Goal: Communication & Community: Answer question/provide support

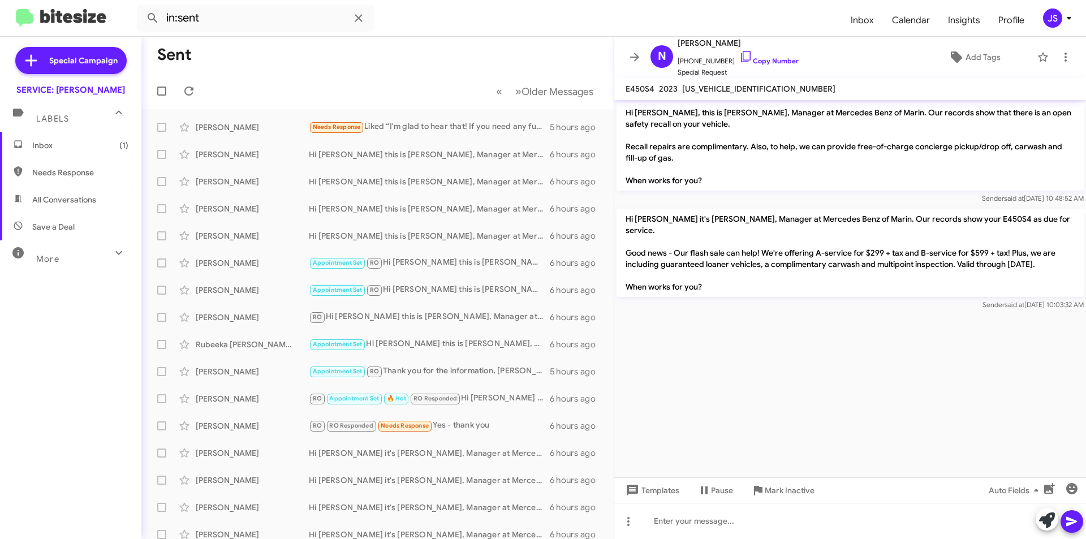
click at [72, 149] on span "Inbox (1)" at bounding box center [80, 145] width 96 height 11
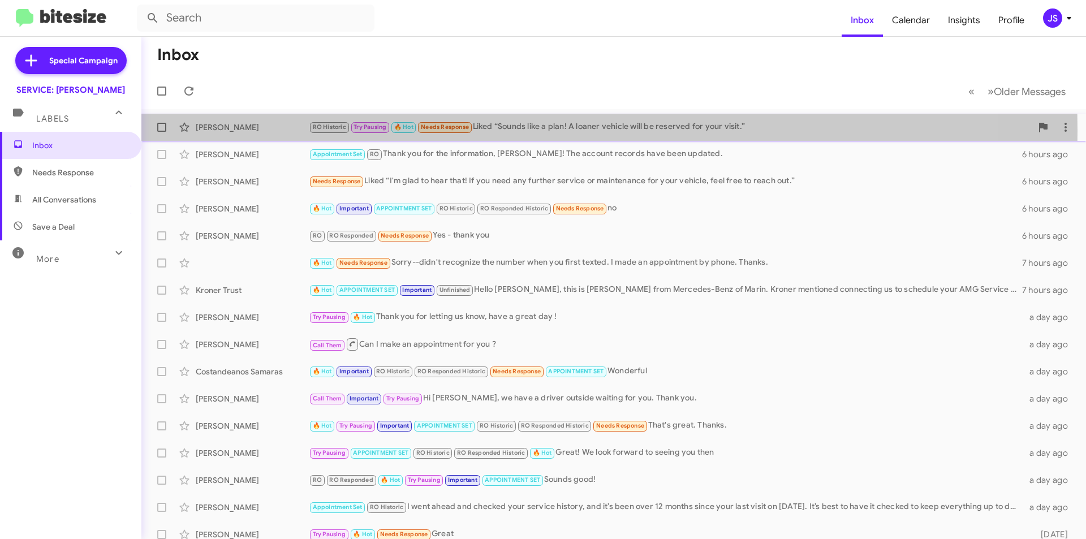
click at [247, 131] on div "Michael Mccarthy" at bounding box center [252, 127] width 113 height 11
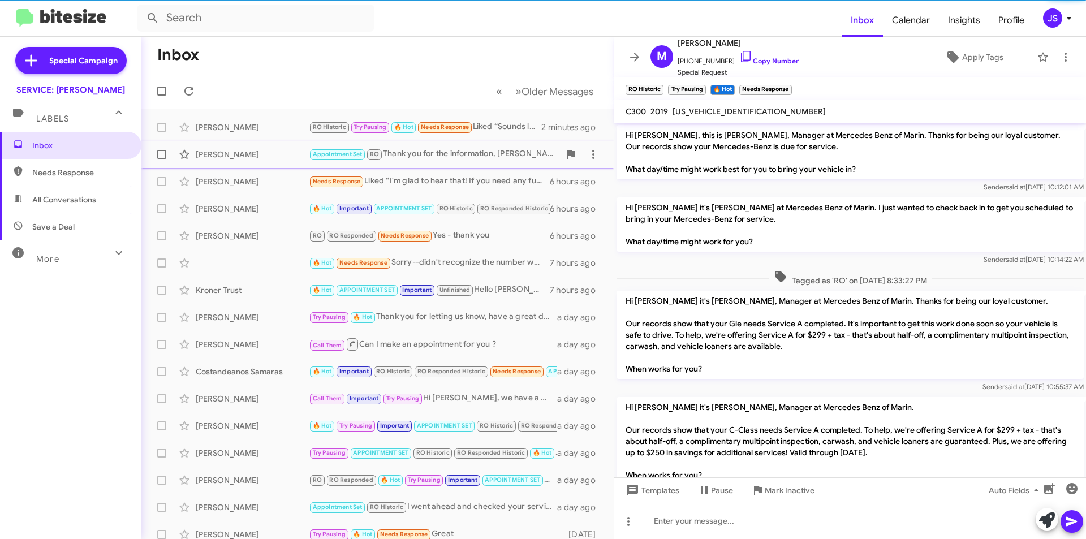
click at [238, 152] on div "Greg Musgrave" at bounding box center [252, 154] width 113 height 11
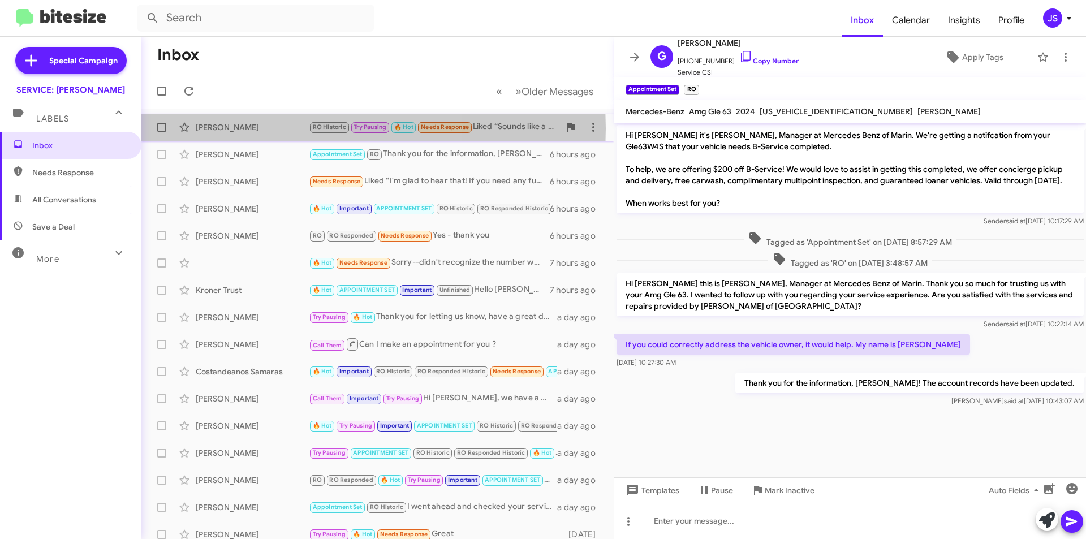
click at [246, 128] on div "Michael Mccarthy" at bounding box center [252, 127] width 113 height 11
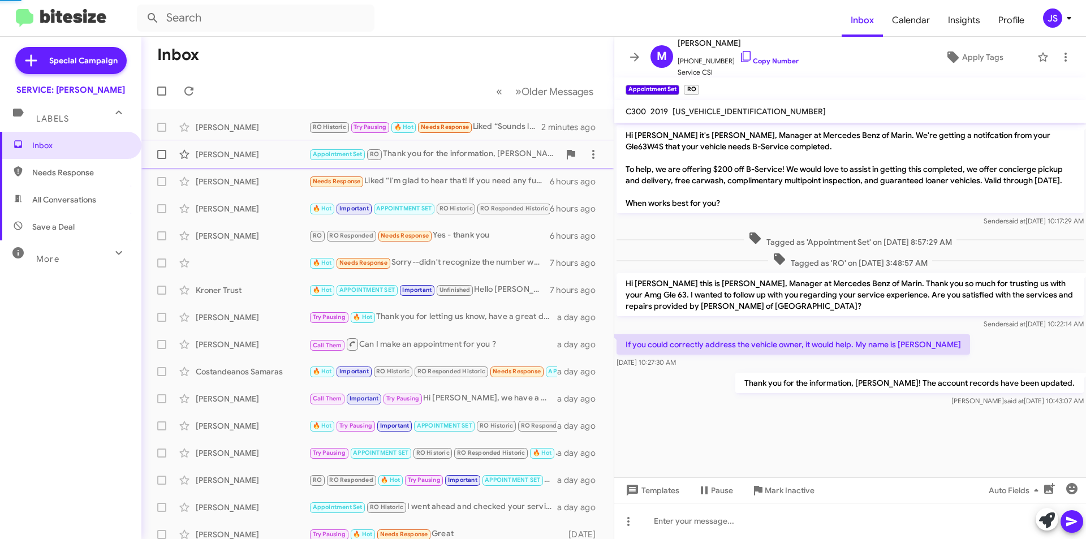
scroll to position [571, 0]
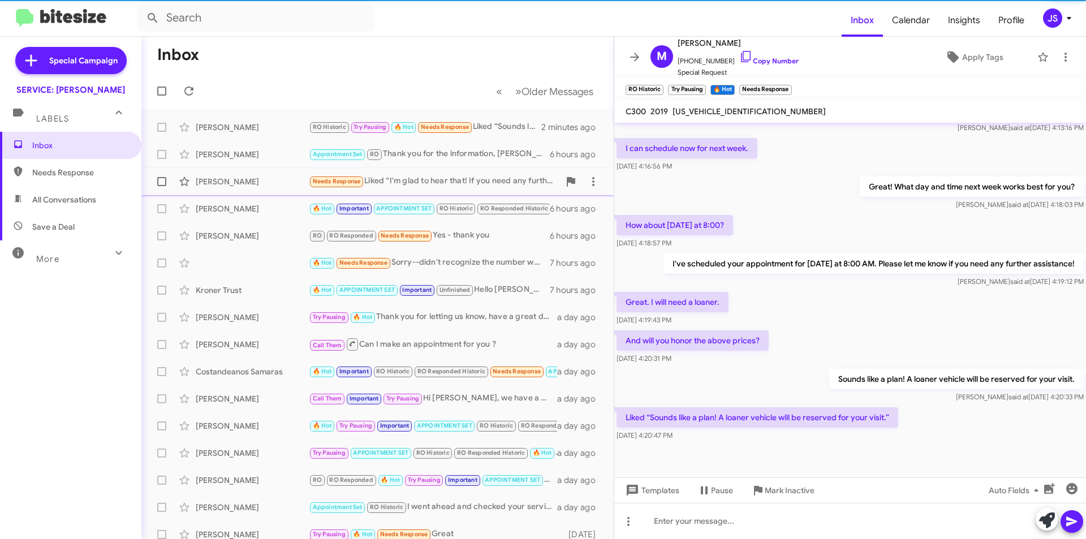
click at [234, 178] on div "Amber Bircan" at bounding box center [252, 181] width 113 height 11
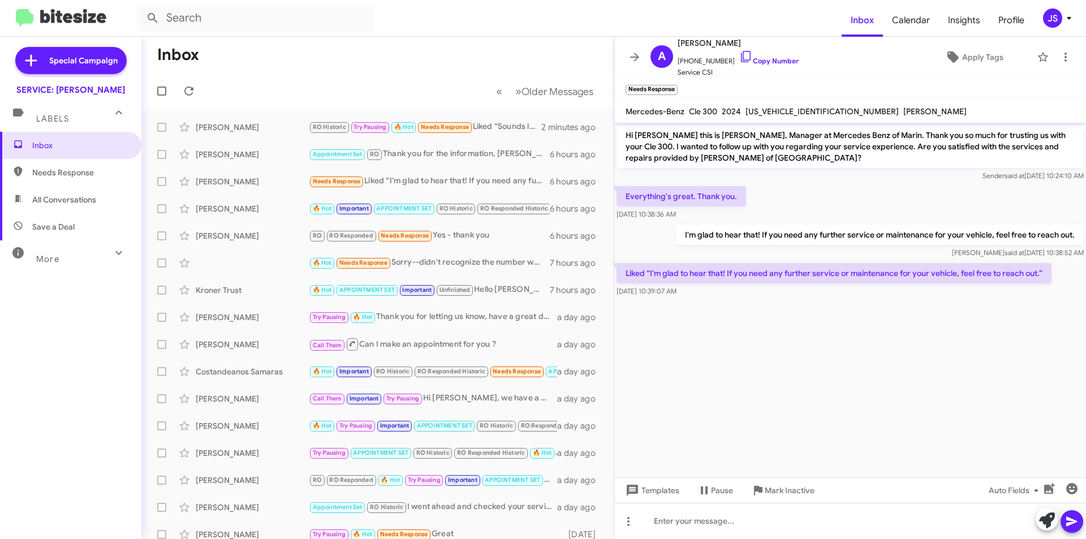
drag, startPoint x: 63, startPoint y: 202, endPoint x: 68, endPoint y: 196, distance: 7.6
click at [63, 201] on span "All Conversations" at bounding box center [64, 199] width 64 height 11
type input "in:all-conversations"
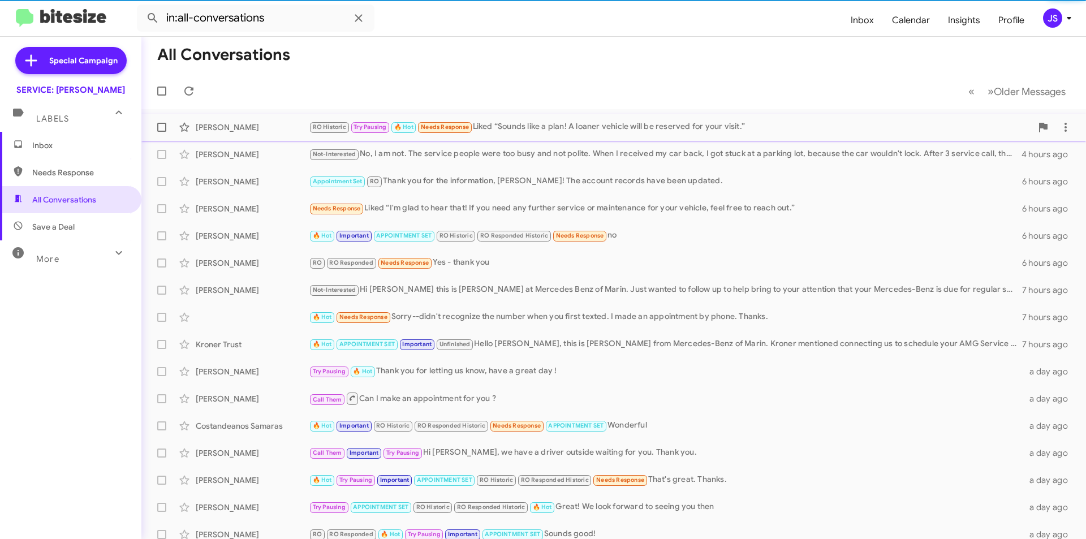
click at [230, 136] on div "Michael Mccarthy RO Historic Try Pausing 🔥 Hot Needs Response Liked “Sounds lik…" at bounding box center [613, 127] width 927 height 23
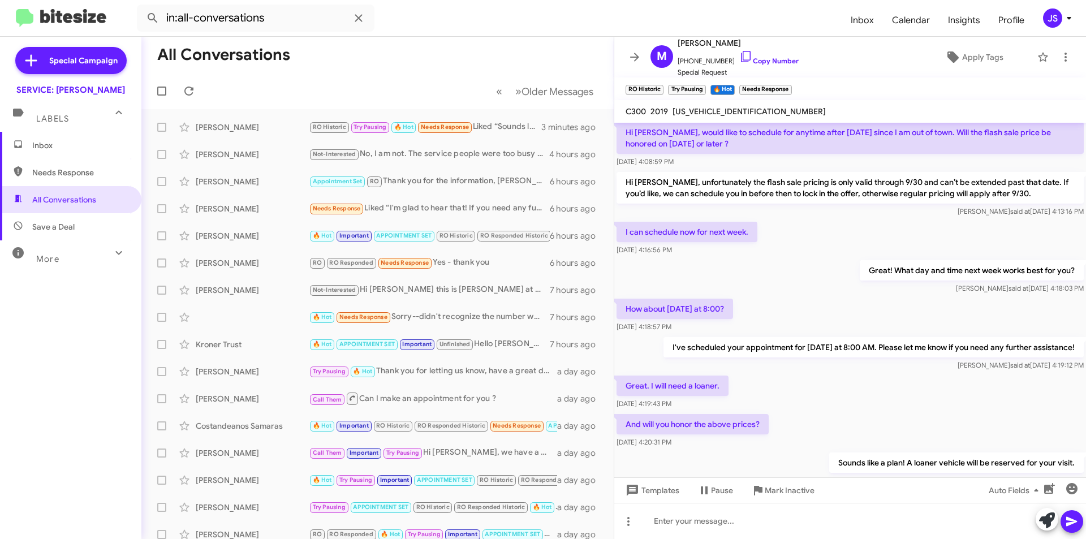
scroll to position [458, 0]
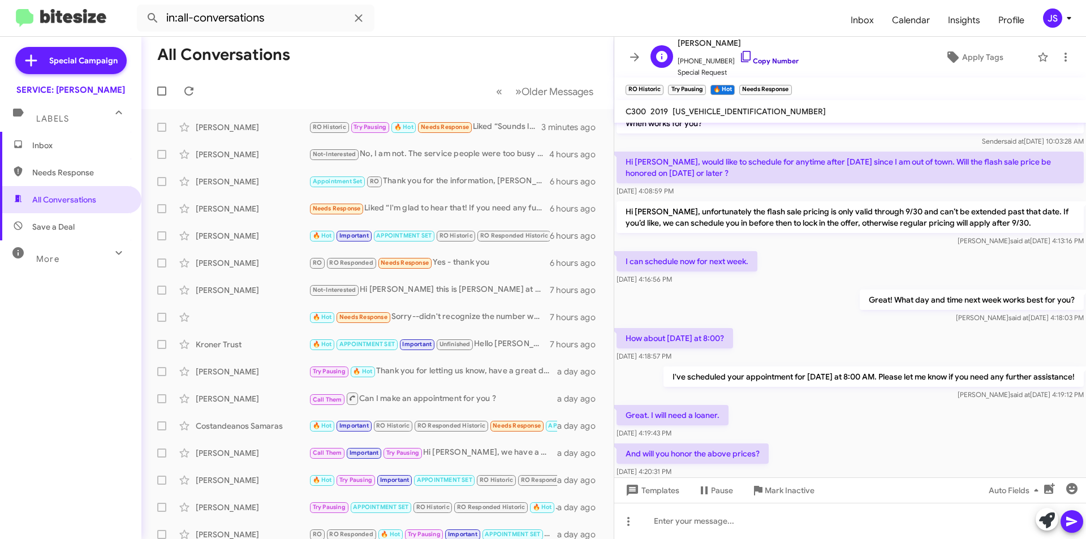
click at [745, 61] on link "Copy Number" at bounding box center [768, 61] width 59 height 8
click at [741, 51] on icon at bounding box center [746, 56] width 10 height 11
click at [870, 326] on div "How about Wednesday at 8:00? Sep 26, 2025, 4:18:57 PM" at bounding box center [850, 345] width 472 height 38
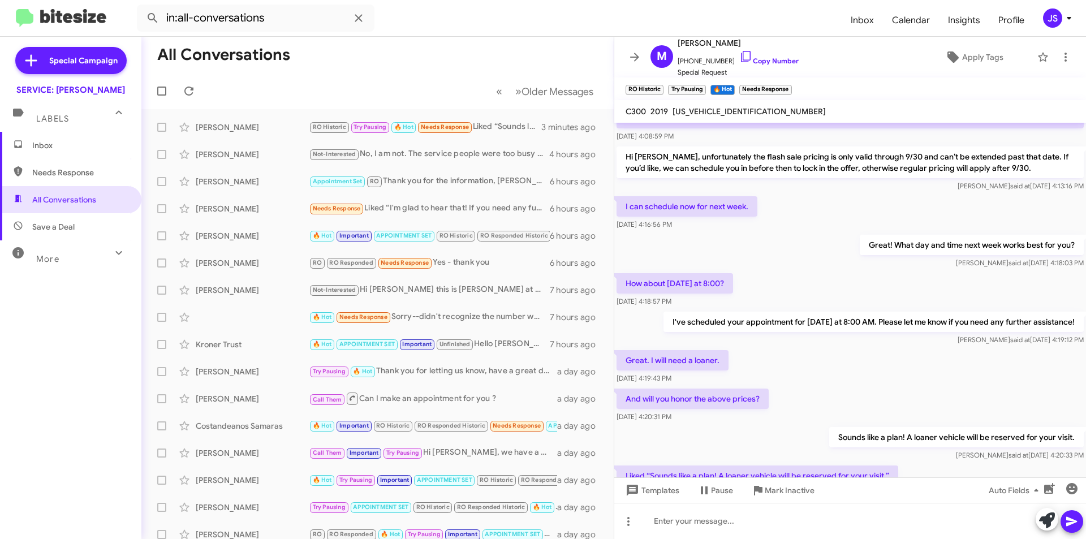
scroll to position [571, 0]
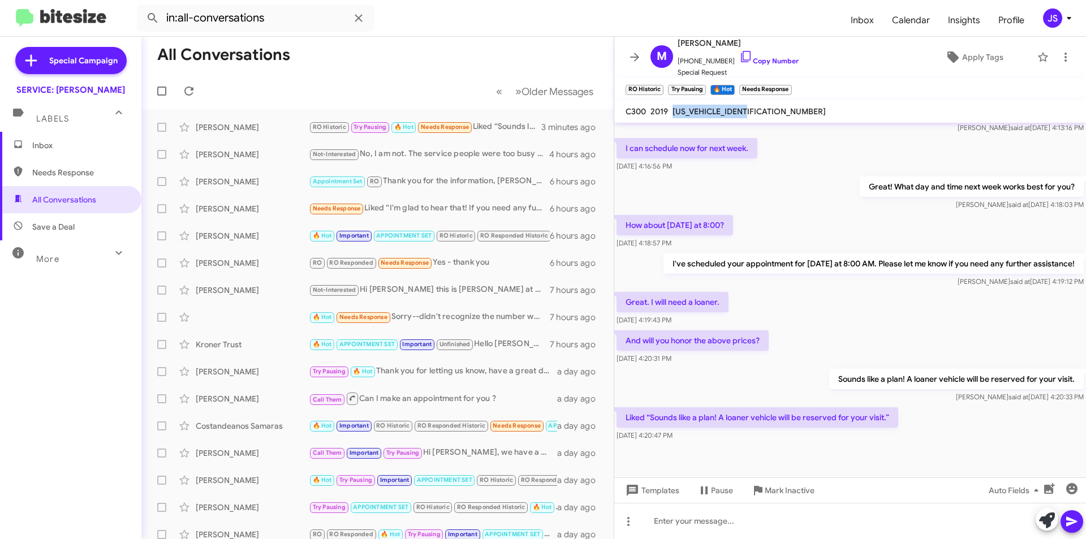
drag, startPoint x: 673, startPoint y: 109, endPoint x: 777, endPoint y: 115, distance: 104.8
click at [777, 115] on mat-toolbar "C300 2019 WDDWK8DB3KF845073" at bounding box center [850, 111] width 472 height 23
copy span "WDDWK8DB3KF845073"
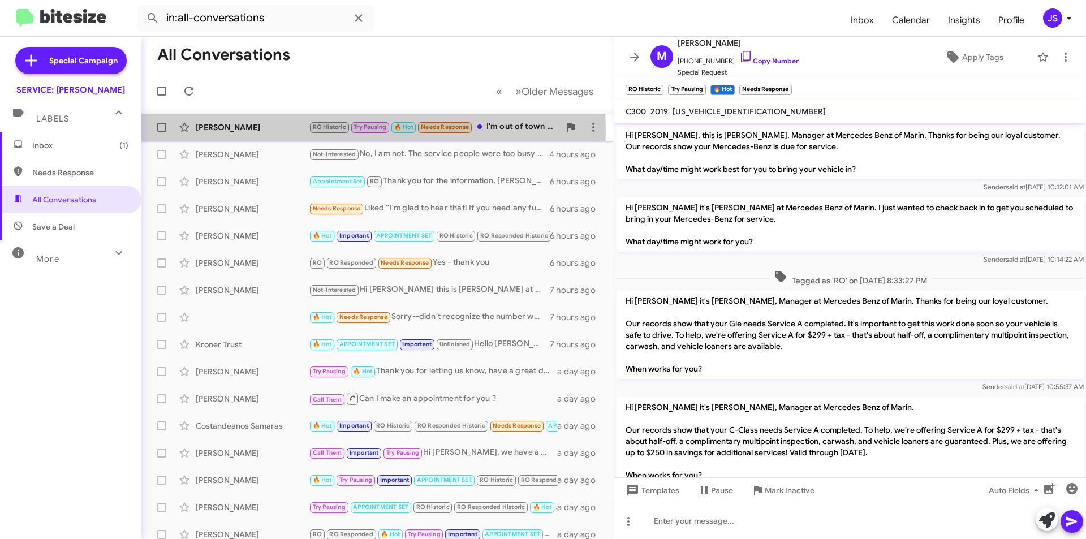
click at [238, 130] on div "Michael Mccarthy" at bounding box center [252, 127] width 113 height 11
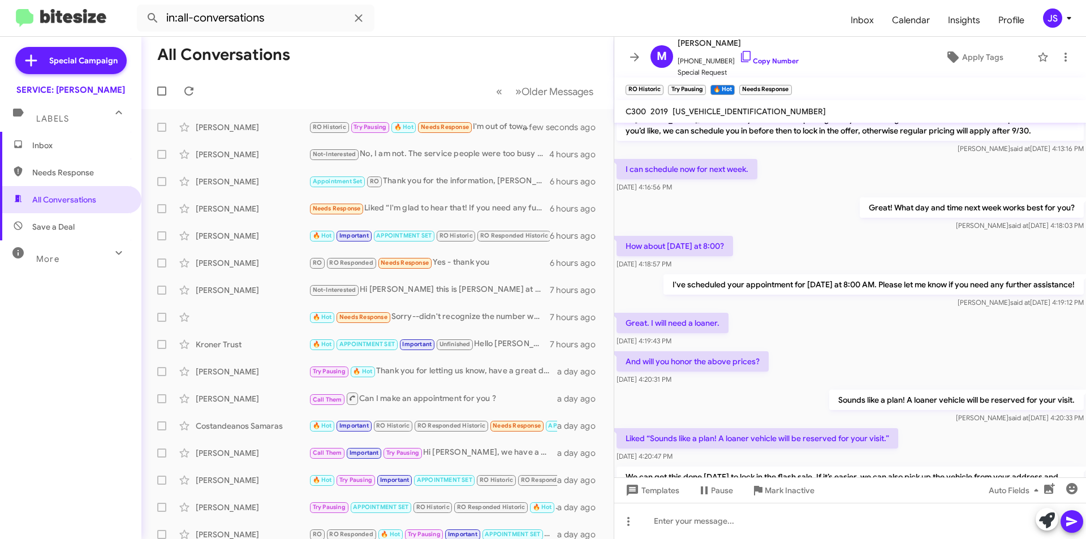
scroll to position [665, 0]
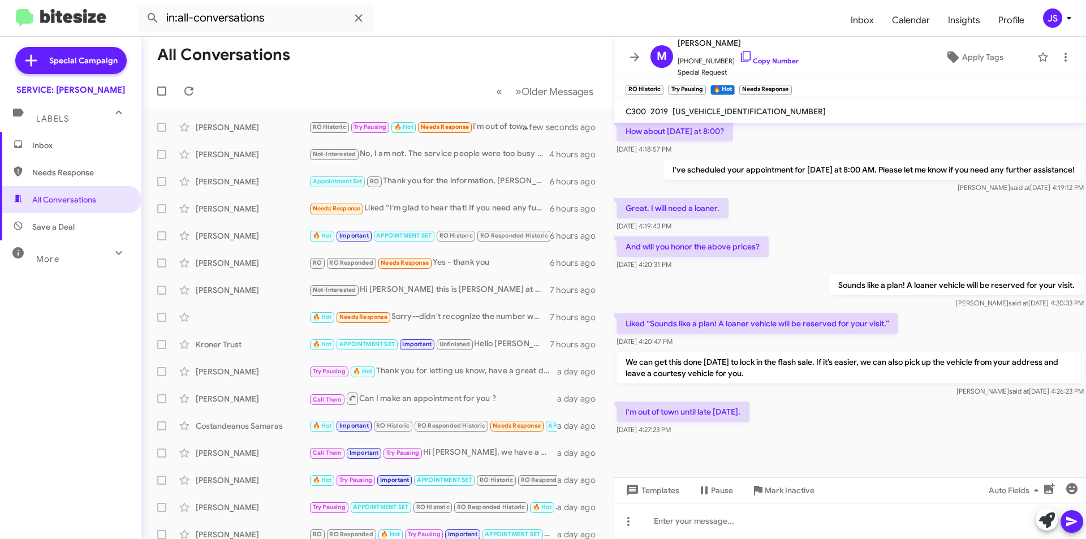
click at [855, 438] on div at bounding box center [850, 463] width 472 height 51
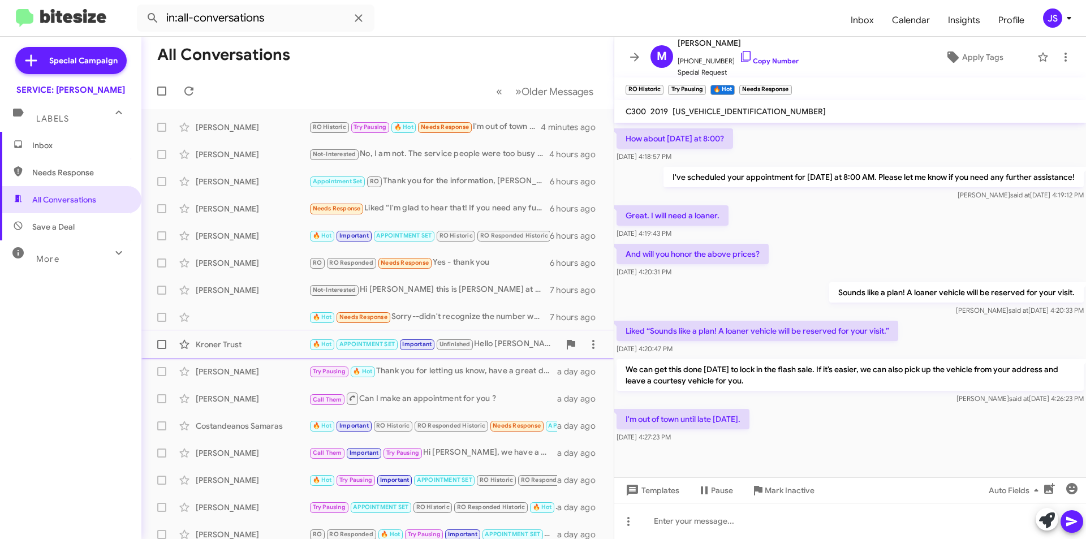
scroll to position [665, 0]
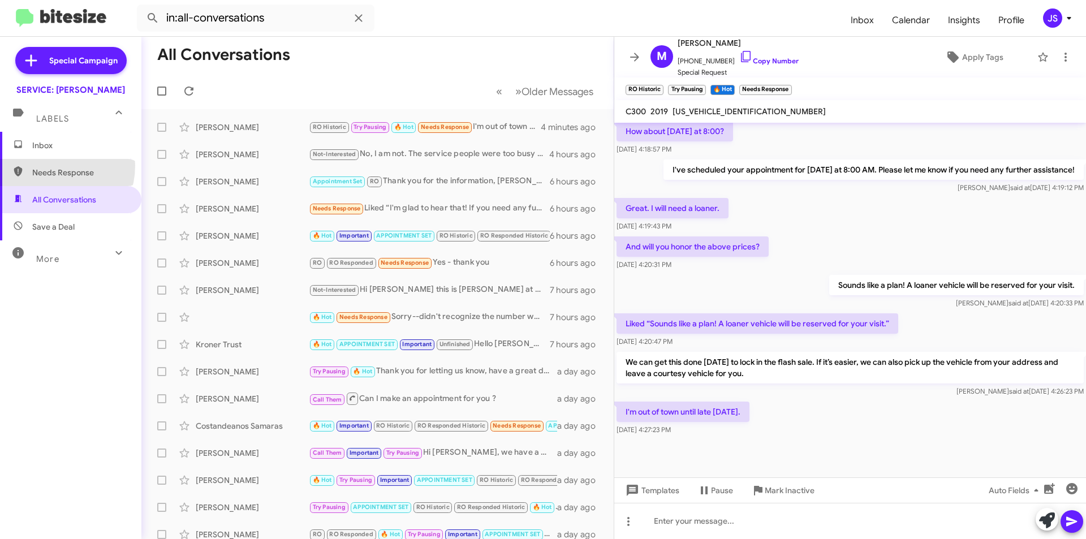
click at [48, 170] on span "Needs Response" at bounding box center [80, 172] width 96 height 11
type input "in:needs-response"
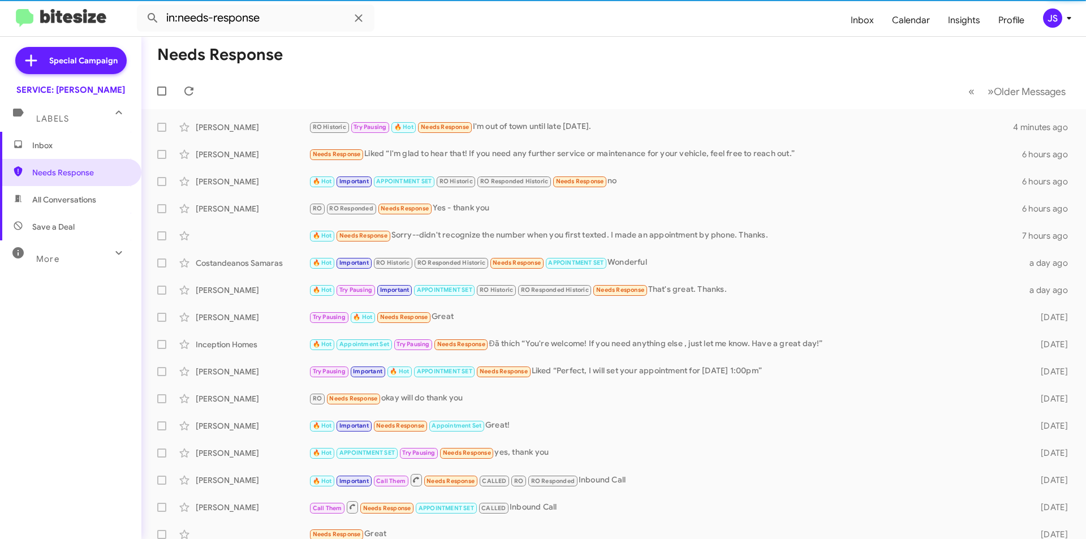
click at [59, 153] on span "Inbox" at bounding box center [70, 145] width 141 height 27
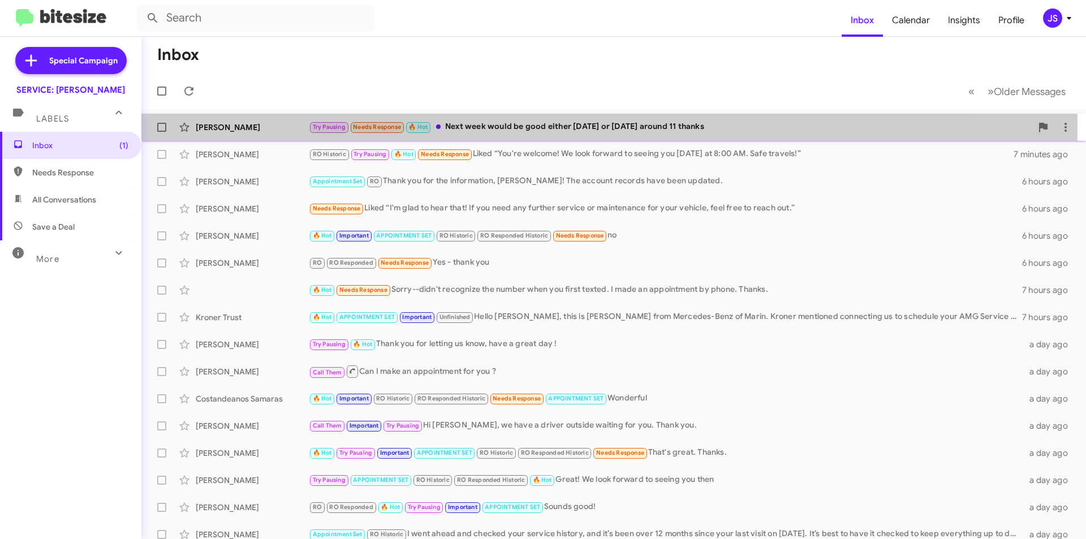
click at [234, 124] on div "Greg Bulliung" at bounding box center [252, 127] width 113 height 11
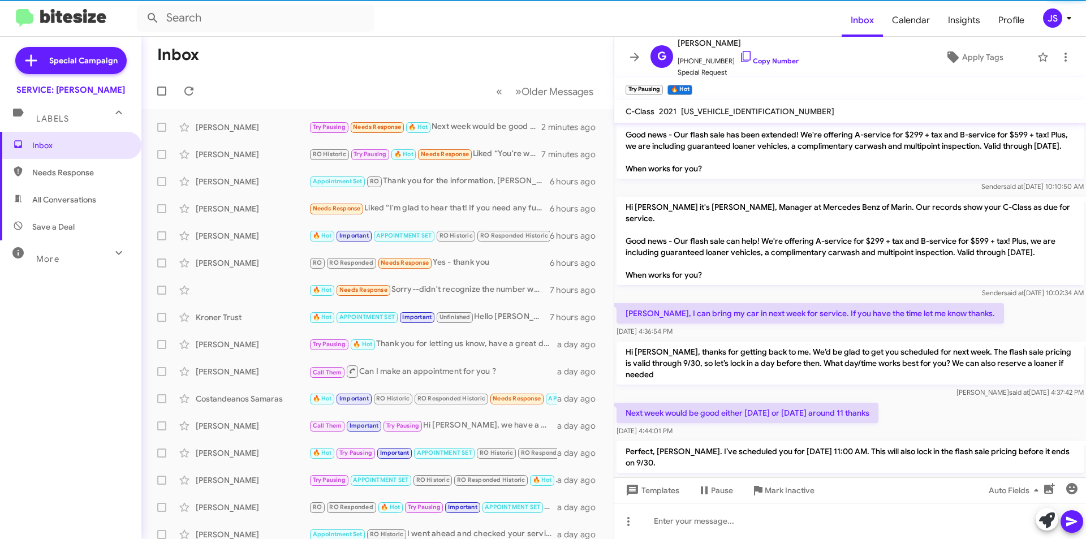
scroll to position [1467, 0]
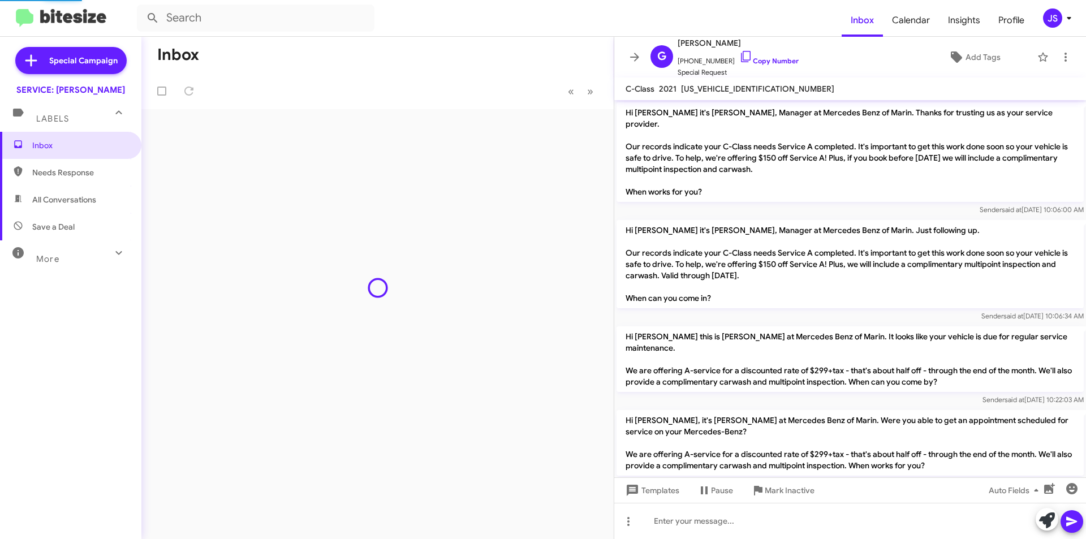
scroll to position [1359, 0]
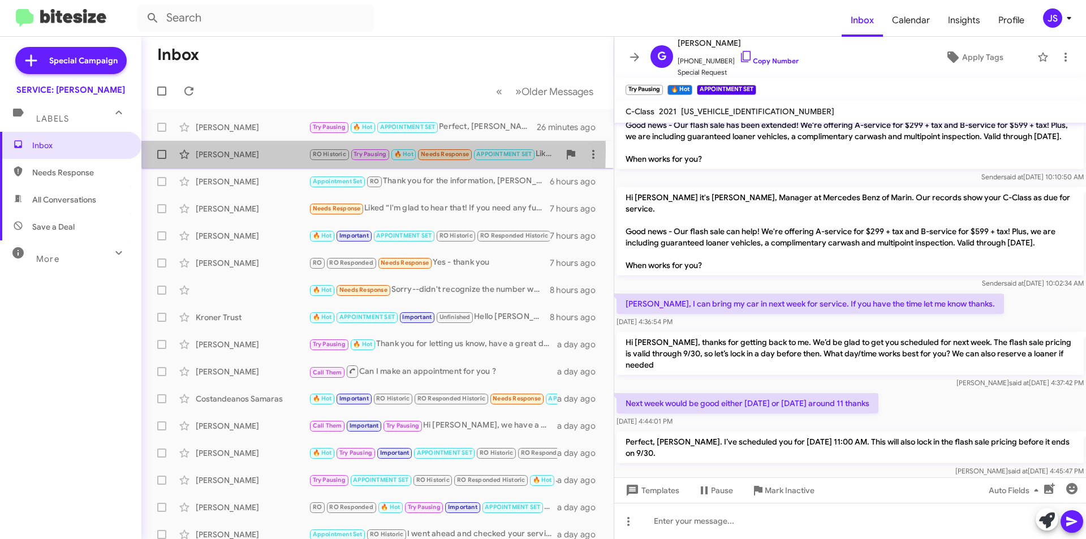
click at [239, 149] on div "Michael Mccarthy" at bounding box center [252, 154] width 113 height 11
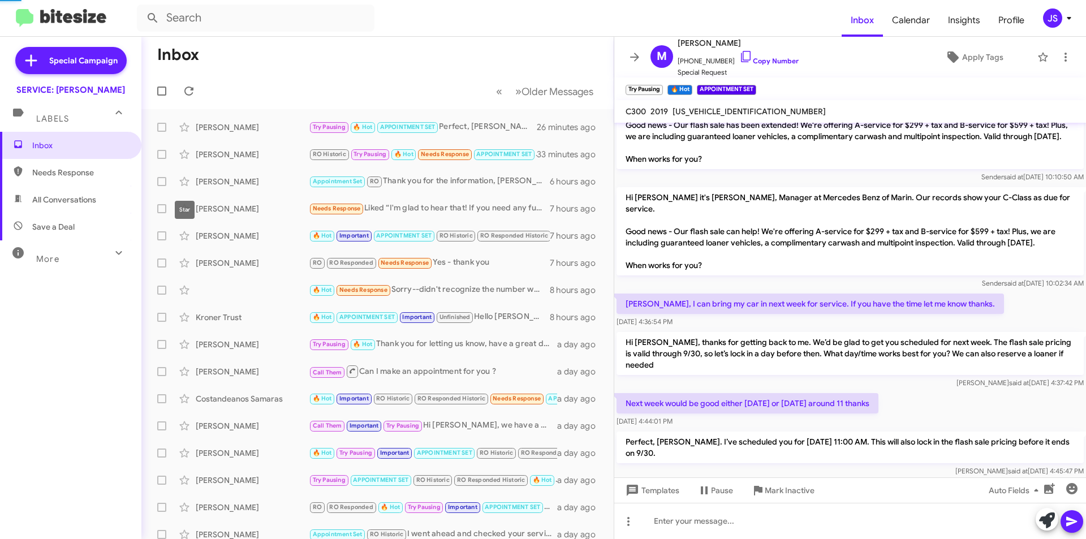
scroll to position [691, 0]
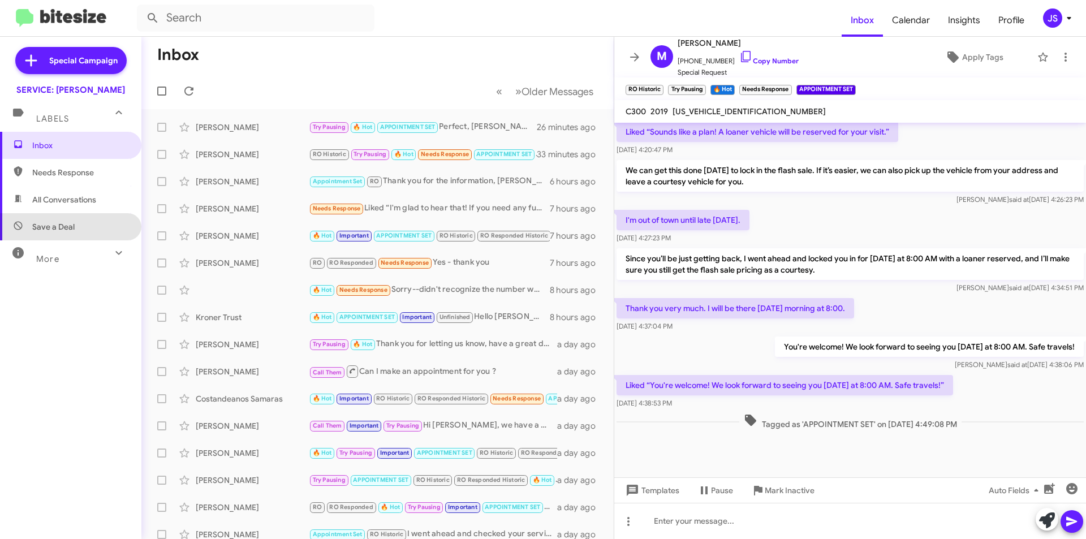
click at [102, 219] on span "Save a Deal" at bounding box center [70, 226] width 141 height 27
type input "in:not-interested"
